Goal: Task Accomplishment & Management: Complete application form

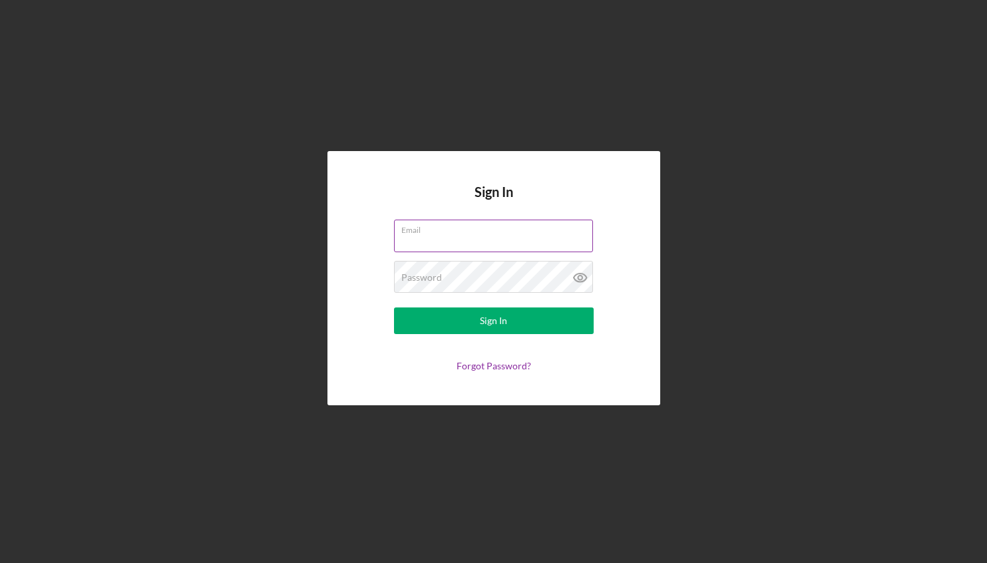
click at [459, 236] on input "Email" at bounding box center [493, 236] width 199 height 32
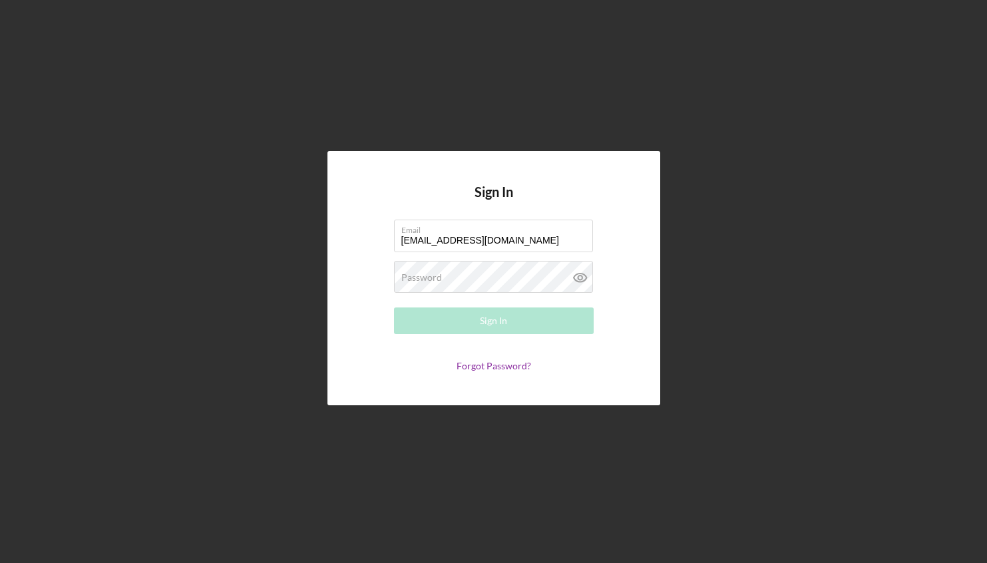
type input "[EMAIL_ADDRESS][DOMAIN_NAME]"
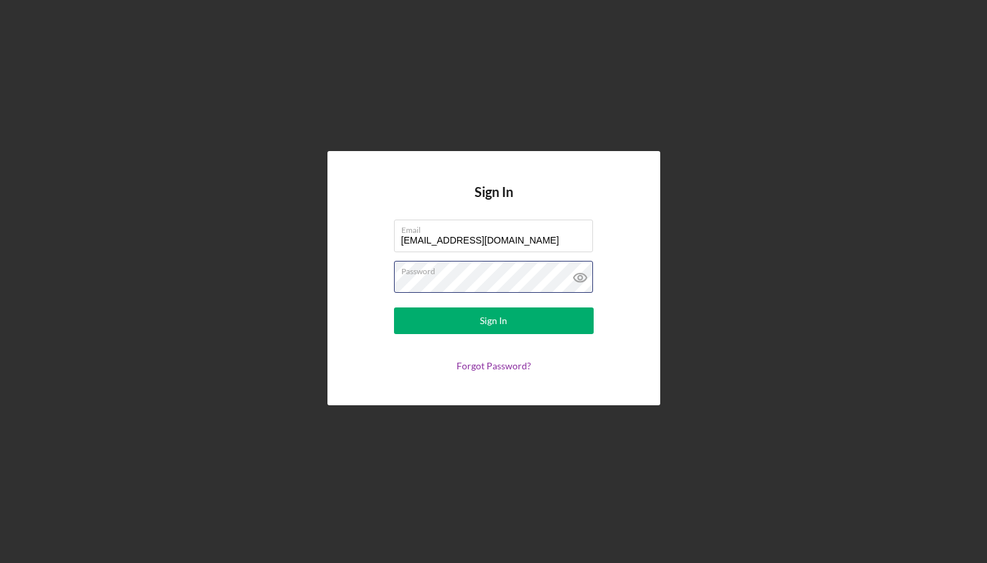
click at [394, 308] on button "Sign In" at bounding box center [494, 321] width 200 height 27
click at [389, 275] on form "Email [EMAIL_ADDRESS][DOMAIN_NAME] Password Sign In Forgot Password?" at bounding box center [494, 296] width 266 height 152
click at [394, 308] on button "Sign In" at bounding box center [494, 321] width 200 height 27
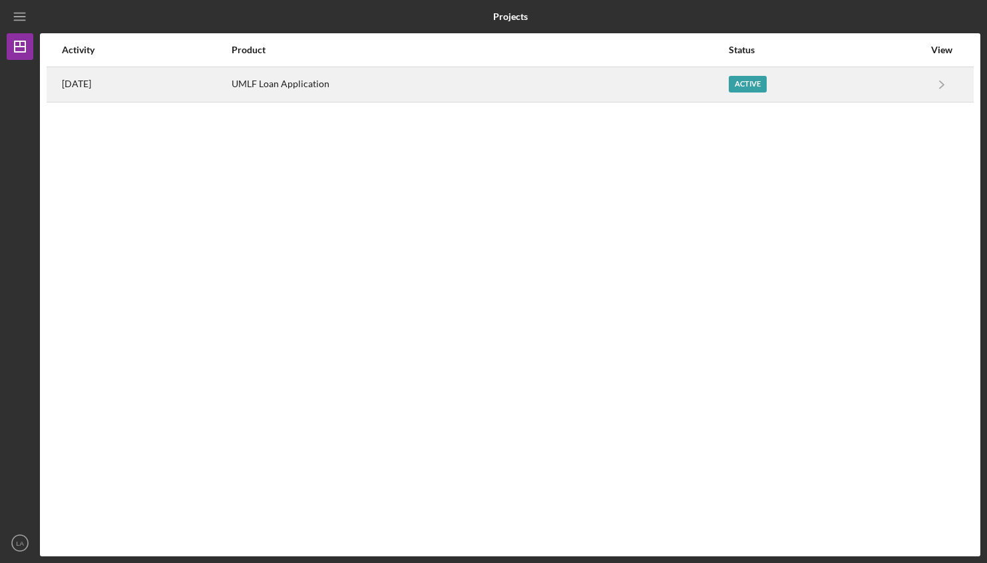
click at [861, 82] on div "Active" at bounding box center [826, 84] width 195 height 33
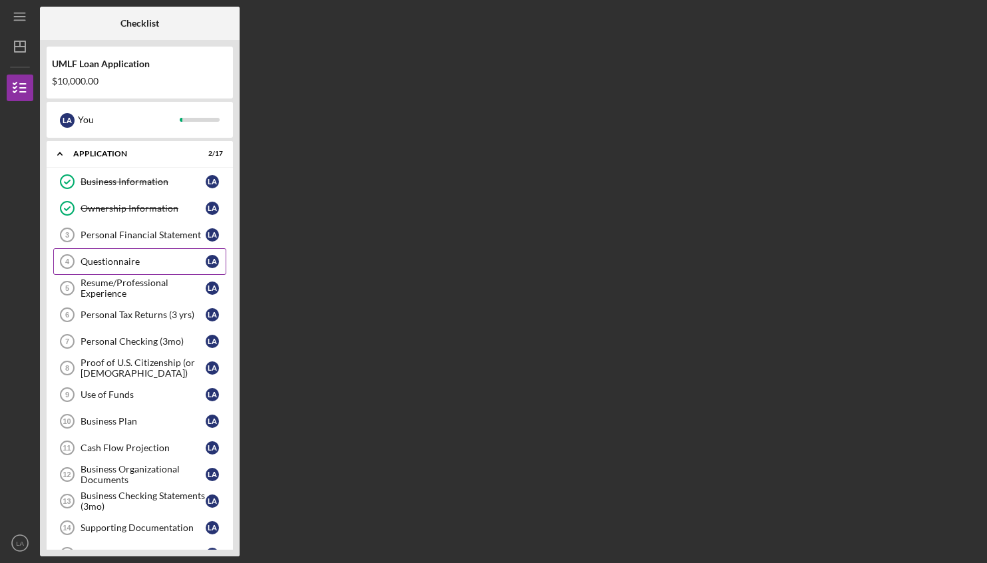
click at [120, 260] on div "Questionnaire" at bounding box center [143, 261] width 125 height 11
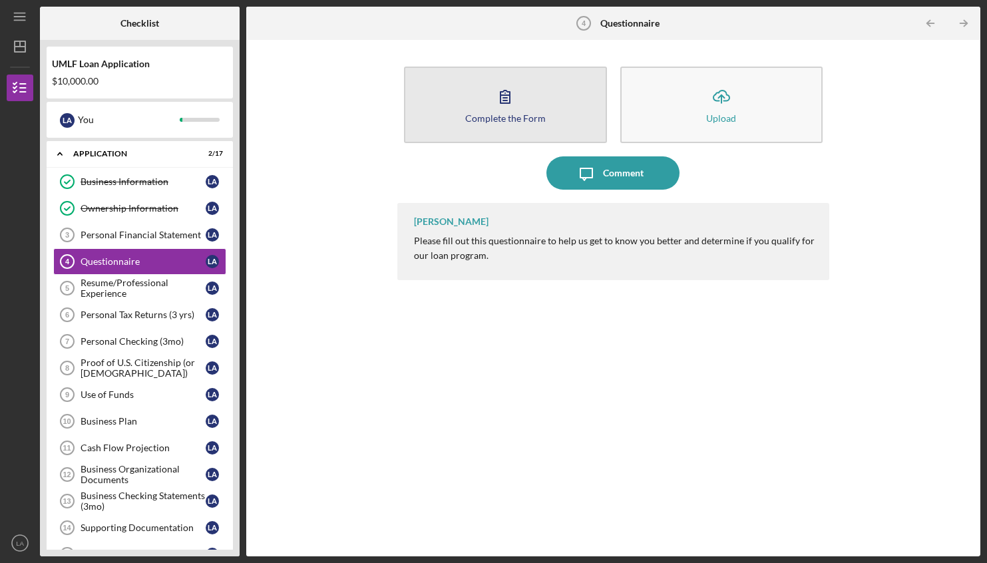
click at [484, 115] on div "Complete the Form" at bounding box center [505, 118] width 81 height 10
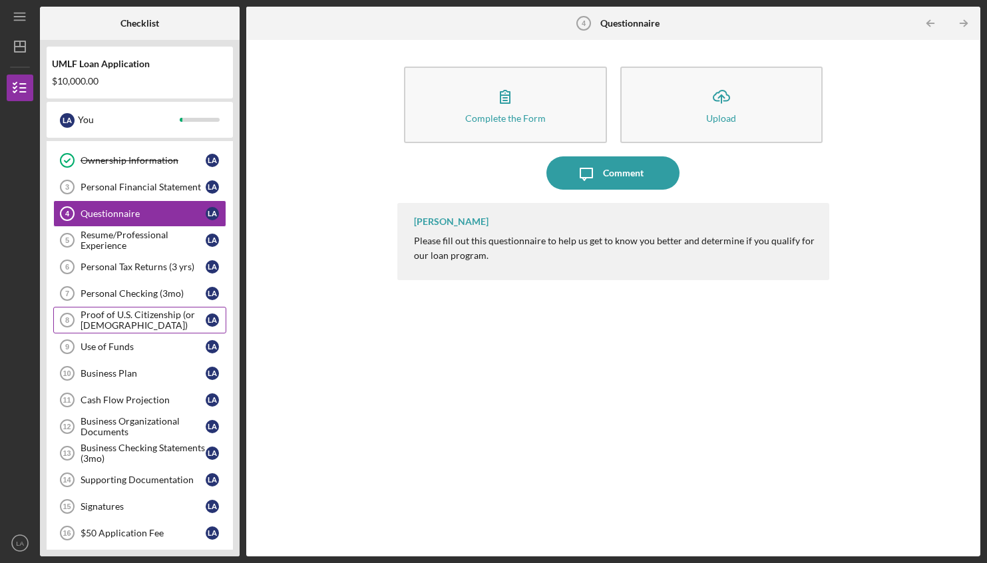
scroll to position [56, 0]
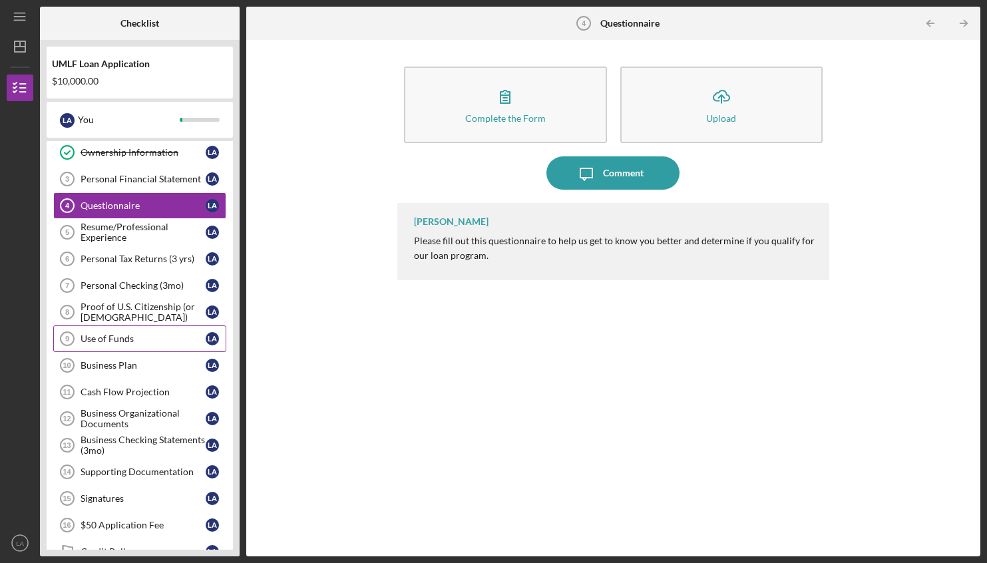
click at [116, 336] on div "Use of Funds" at bounding box center [143, 339] width 125 height 11
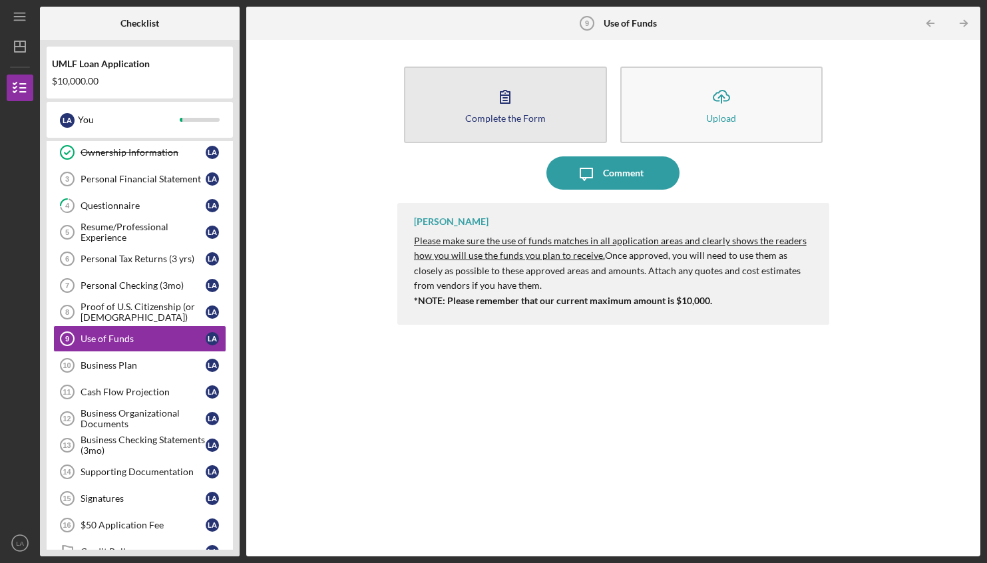
click at [519, 96] on icon "button" at bounding box center [505, 96] width 33 height 33
click at [511, 118] on div "Complete the Form" at bounding box center [505, 118] width 81 height 10
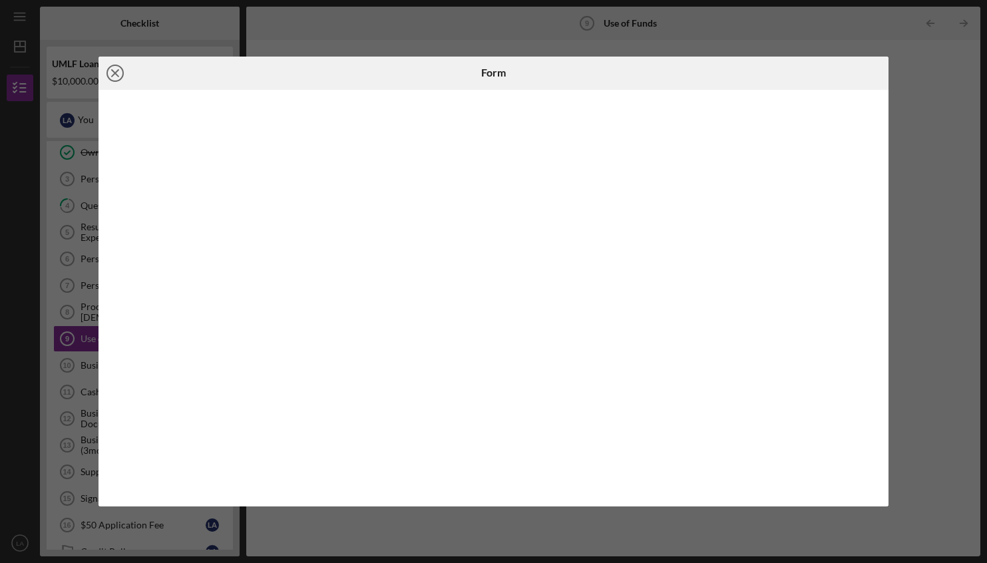
click at [117, 73] on icon "Icon/Close" at bounding box center [115, 73] width 33 height 33
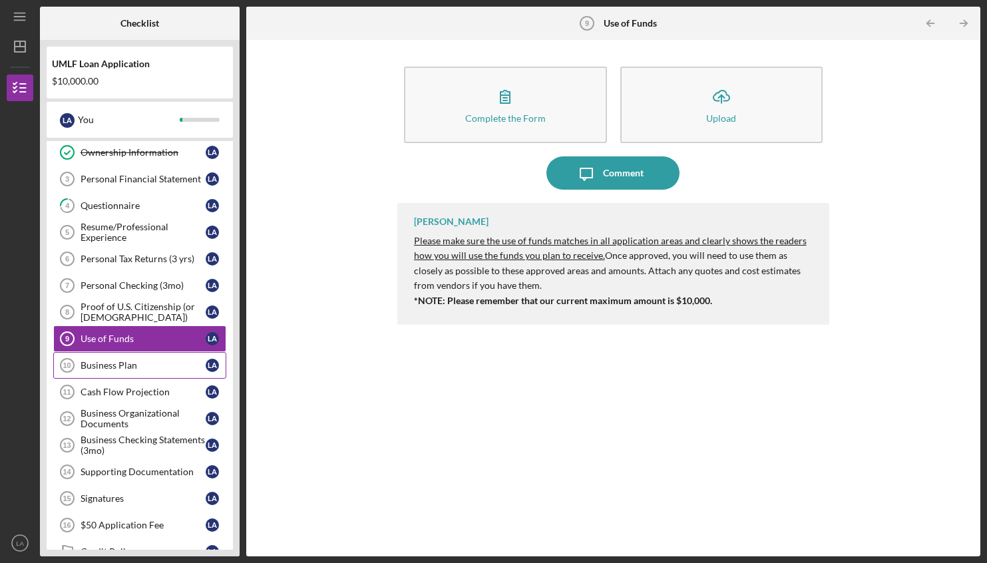
click at [83, 370] on div "Business Plan" at bounding box center [143, 365] width 125 height 11
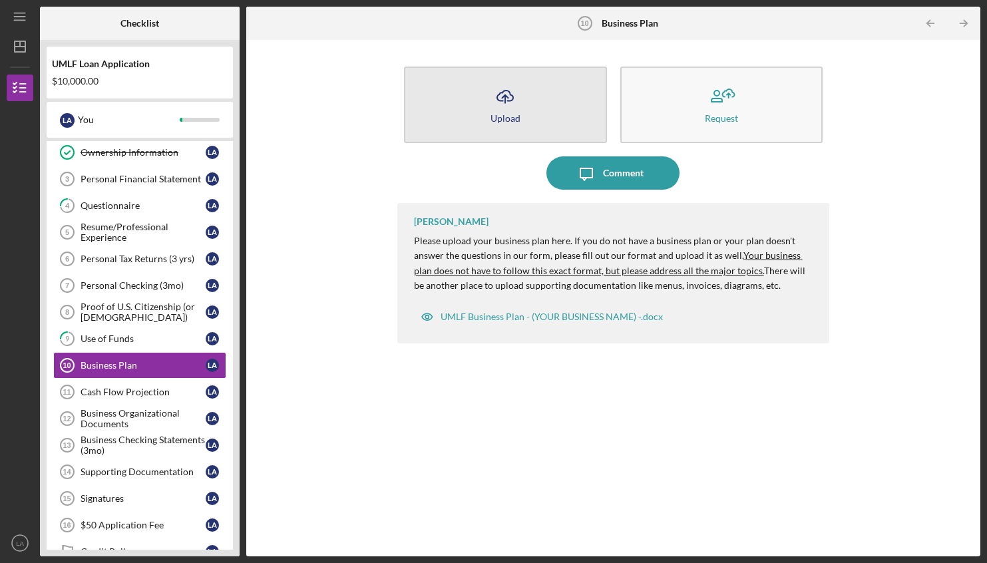
click at [500, 99] on icon "Icon/Upload" at bounding box center [505, 96] width 33 height 33
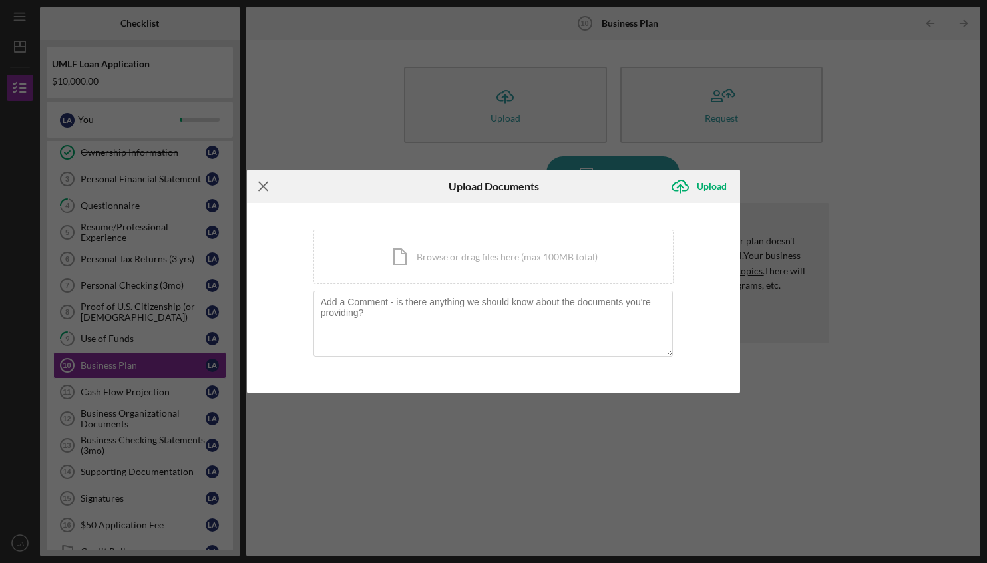
click at [270, 188] on icon "Icon/Menu Close" at bounding box center [263, 186] width 33 height 33
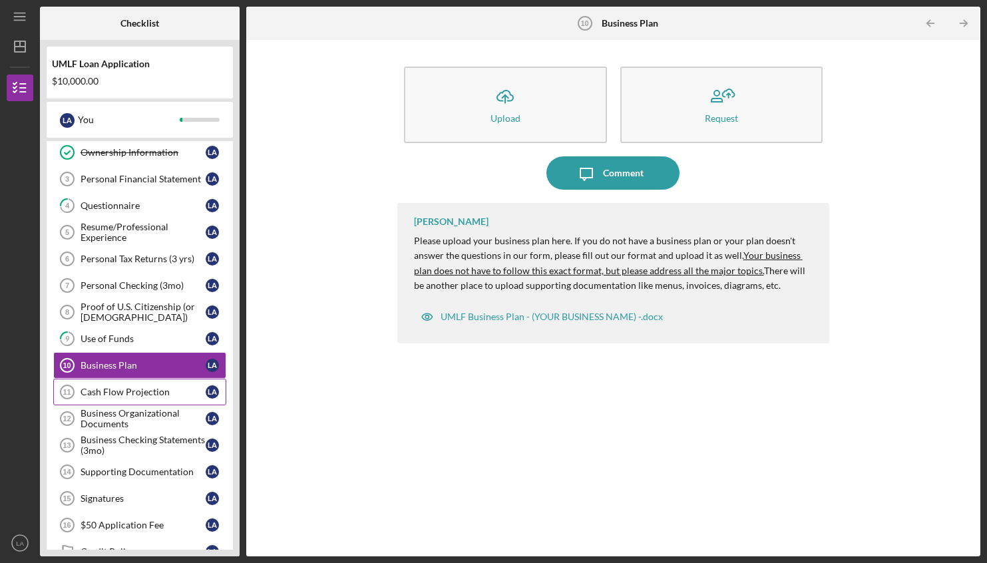
click at [102, 388] on div "Cash Flow Projection" at bounding box center [143, 392] width 125 height 11
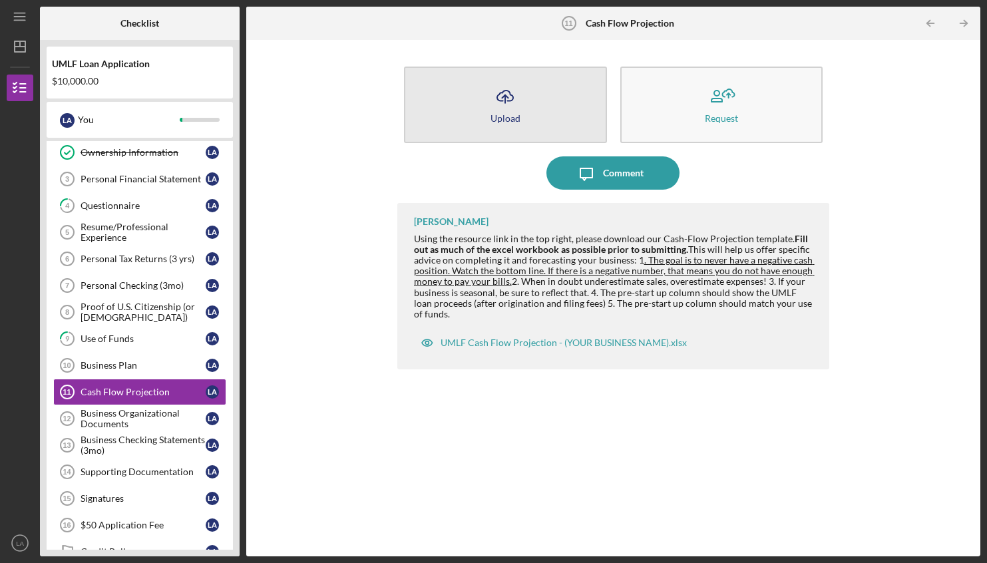
click at [504, 106] on icon "Icon/Upload" at bounding box center [505, 96] width 33 height 33
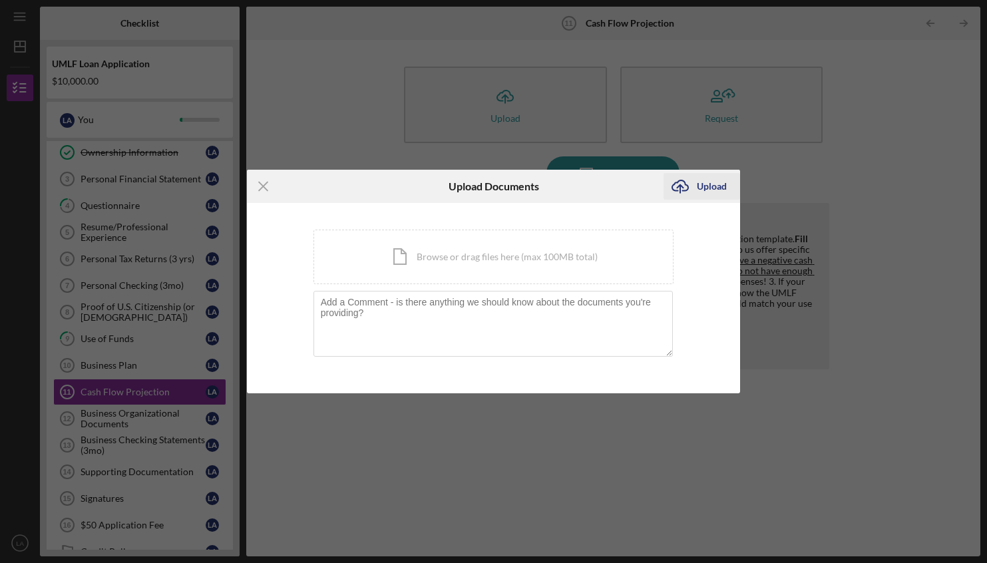
click at [702, 186] on div "Upload" at bounding box center [712, 186] width 30 height 27
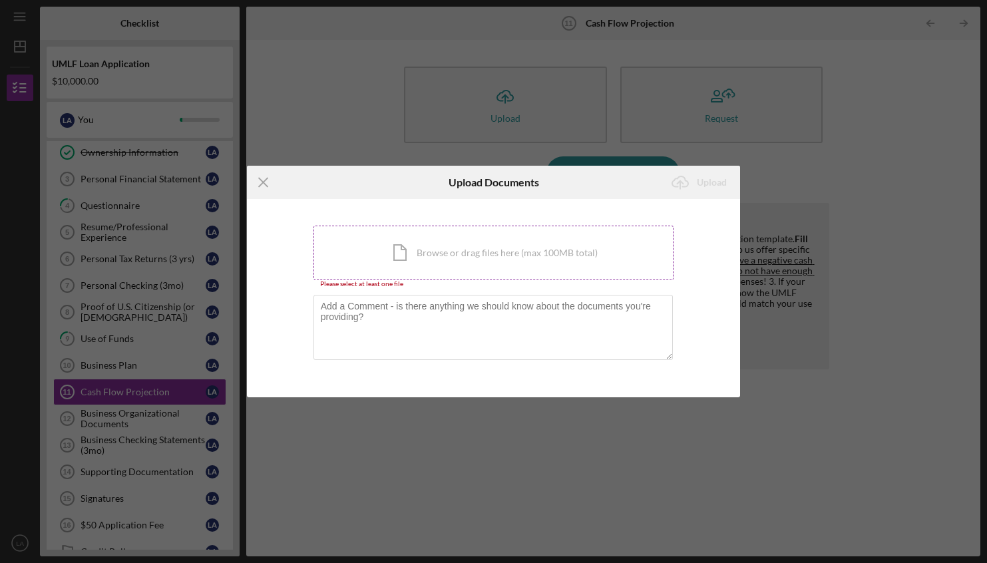
click at [399, 250] on div "Icon/Document Browse or drag files here (max 100MB total) Tap to choose files o…" at bounding box center [494, 253] width 361 height 55
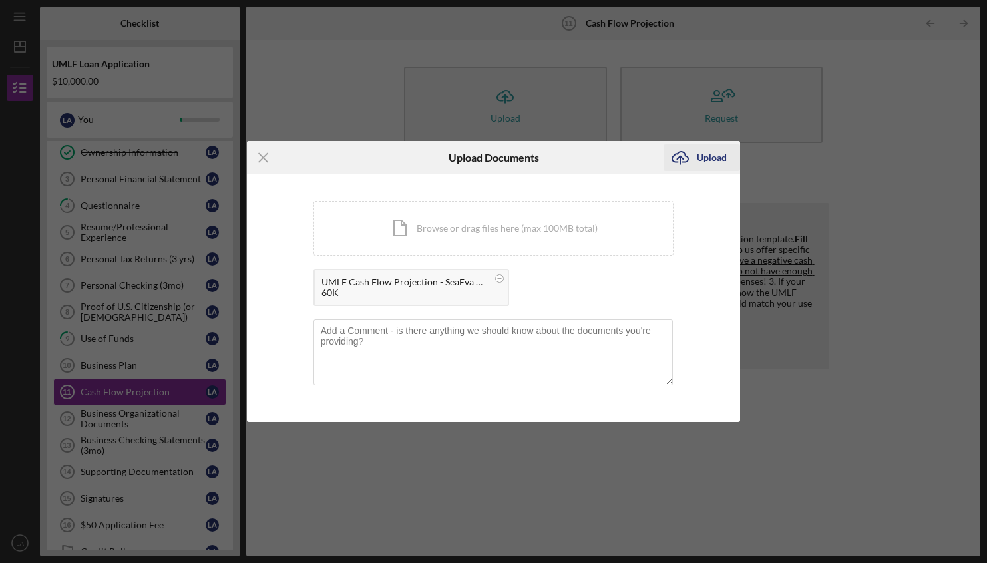
click at [707, 159] on div "Upload" at bounding box center [712, 157] width 30 height 27
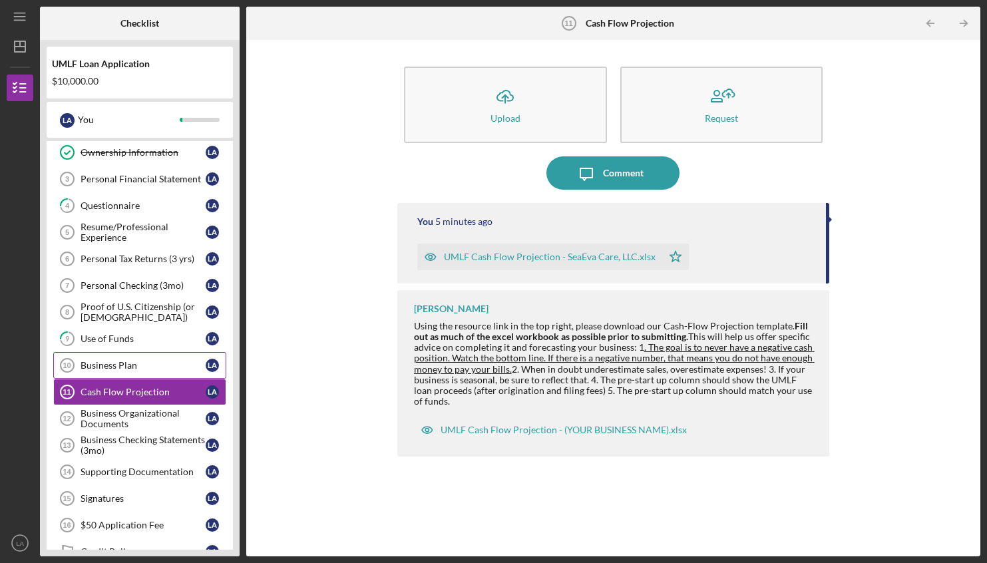
click at [103, 363] on div "Business Plan" at bounding box center [143, 365] width 125 height 11
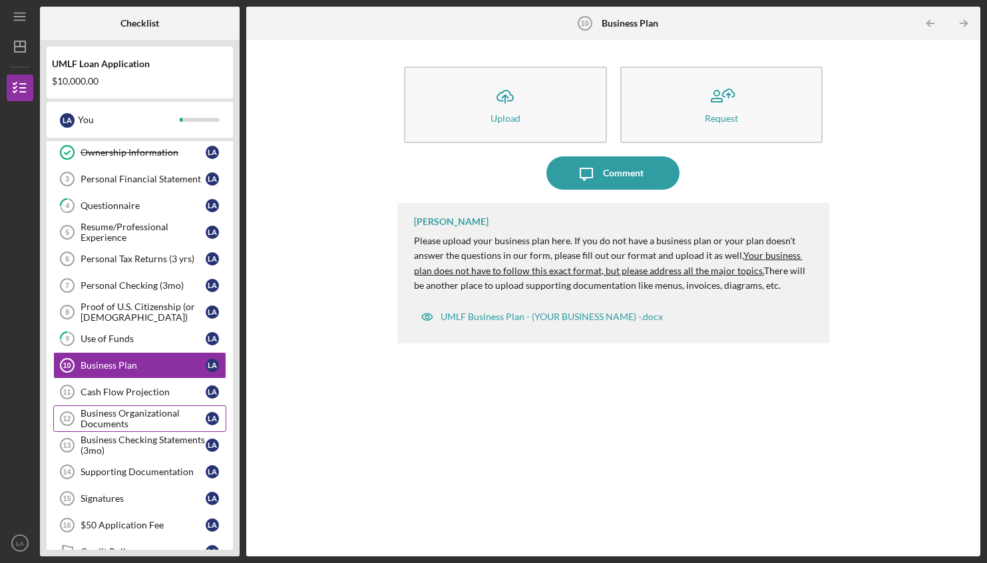
click at [101, 425] on div "Business Organizational Documents" at bounding box center [143, 418] width 125 height 21
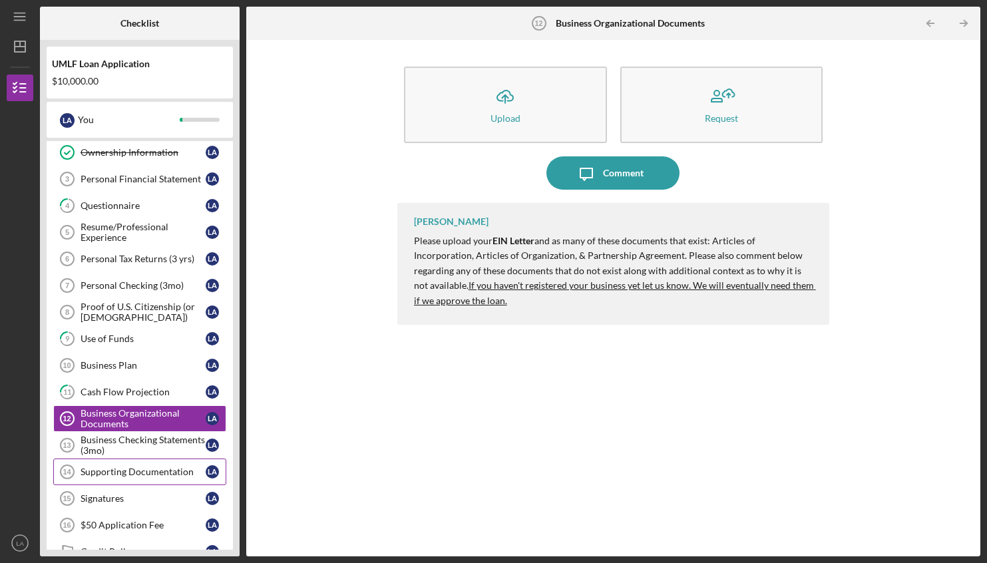
click at [89, 477] on div "Supporting Documentation" at bounding box center [143, 472] width 125 height 11
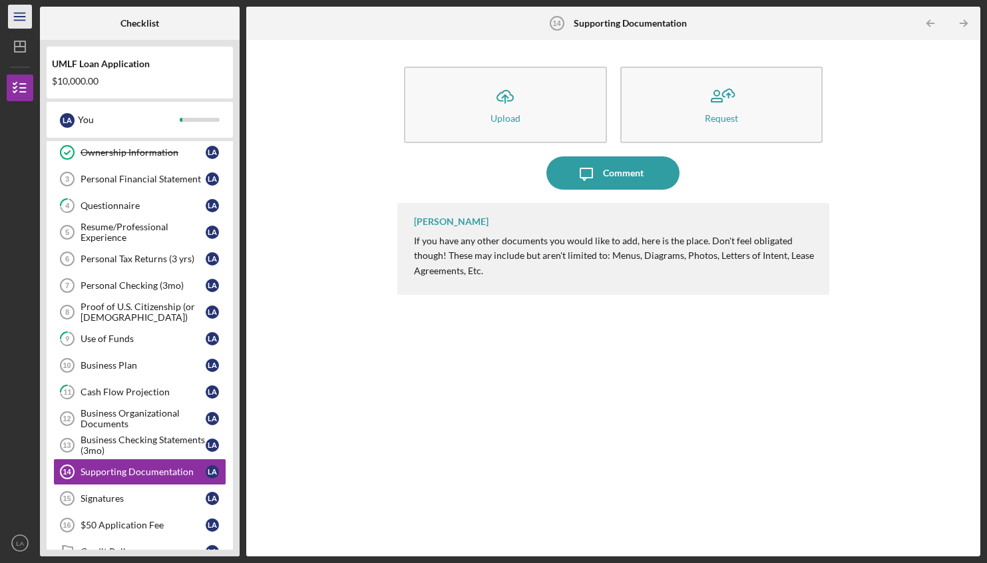
click at [23, 20] on line "button" at bounding box center [19, 20] width 11 height 0
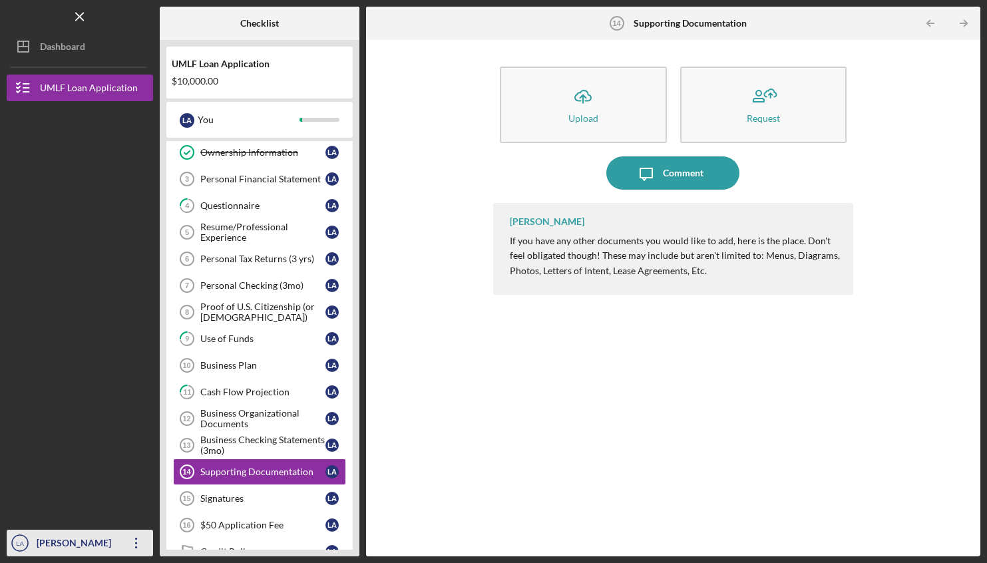
click at [134, 546] on icon "Icon/Overflow" at bounding box center [136, 543] width 33 height 33
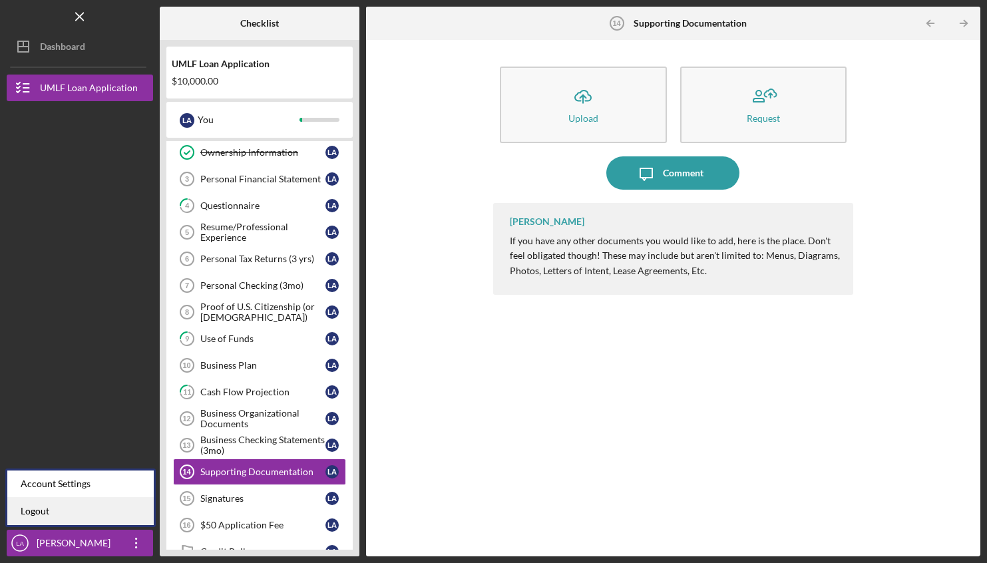
click at [99, 515] on link "Logout" at bounding box center [80, 511] width 146 height 27
